Goal: Task Accomplishment & Management: Complete application form

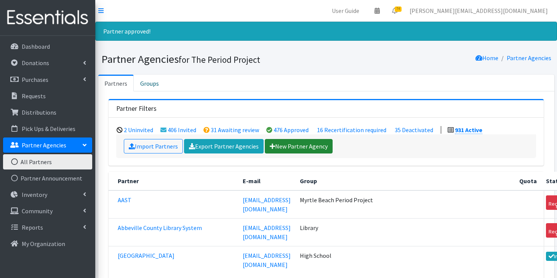
click at [283, 150] on link "New Partner Agency" at bounding box center [299, 146] width 68 height 14
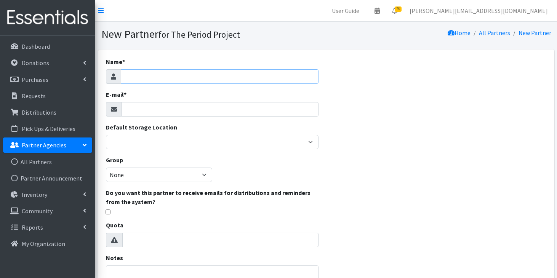
click at [288, 79] on input "Name *" at bounding box center [220, 76] width 198 height 14
click at [248, 82] on input "Allendale-[GEOGRAPHIC_DATA]" at bounding box center [220, 76] width 198 height 14
click at [248, 82] on input "Allendale-Fairfax" at bounding box center [220, 76] width 198 height 14
type input "Allendale-[GEOGRAPHIC_DATA]"
click at [201, 106] on input "E-mail *" at bounding box center [219, 109] width 197 height 14
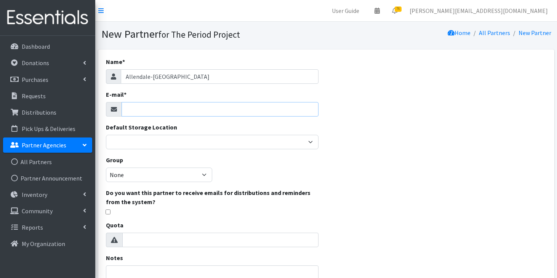
paste input "Martha Brodus-Freeman <brodusm@acs.k12.sc.us>"
drag, startPoint x: 192, startPoint y: 109, endPoint x: 108, endPoint y: 105, distance: 83.8
click at [108, 106] on div "Martha Brodus-Freeman <brodusm@acs.k12.sc.us" at bounding box center [212, 109] width 213 height 14
type input "[EMAIL_ADDRESS][DOMAIN_NAME]"
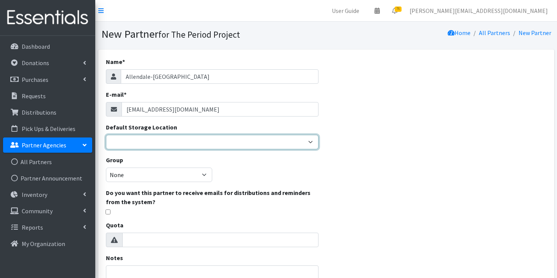
click at [151, 135] on select "Anderson HPP Atlanta, GA Charleston Charlotte Clemson University Columbia chapt…" at bounding box center [212, 142] width 213 height 14
select select "230"
click at [106, 135] on select "Anderson HPP Atlanta, GA Charleston Charlotte Clemson University Columbia chapt…" at bounding box center [212, 142] width 213 height 14
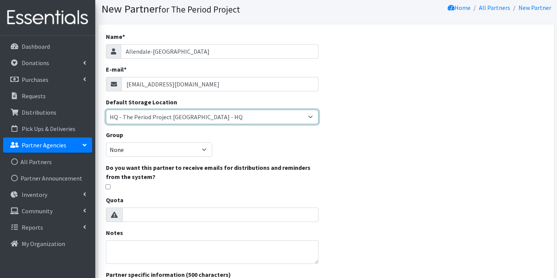
scroll to position [30, 0]
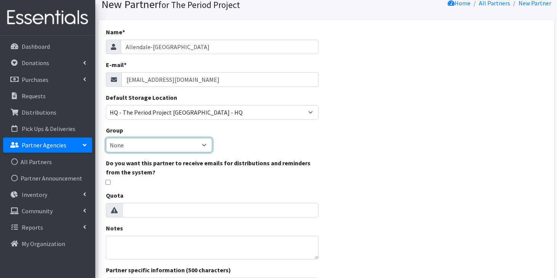
click at [204, 144] on select "None Middle School High School Elementary School Unsheltered Support Head Start…" at bounding box center [159, 145] width 106 height 14
select select "83"
click at [106, 138] on select "None Middle School High School Elementary School Unsheltered Support Head Start…" at bounding box center [159, 145] width 106 height 14
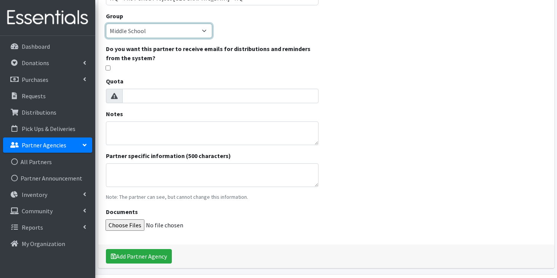
scroll to position [168, 0]
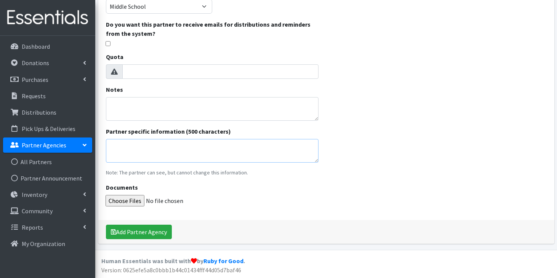
click at [237, 153] on textarea "Partner specific information (500 characters)" at bounding box center [212, 151] width 213 height 24
type textarea "Allendale County"
click at [124, 229] on button "Add Partner Agency" at bounding box center [139, 232] width 66 height 14
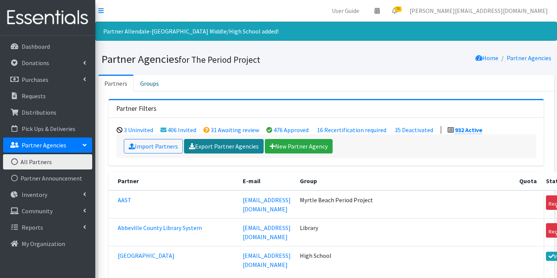
scroll to position [710, 0]
